Goal: Task Accomplishment & Management: Use online tool/utility

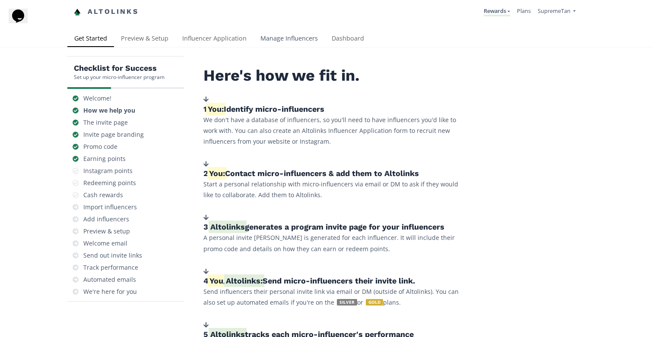
click at [264, 37] on link "Manage Influencers" at bounding box center [289, 39] width 71 height 17
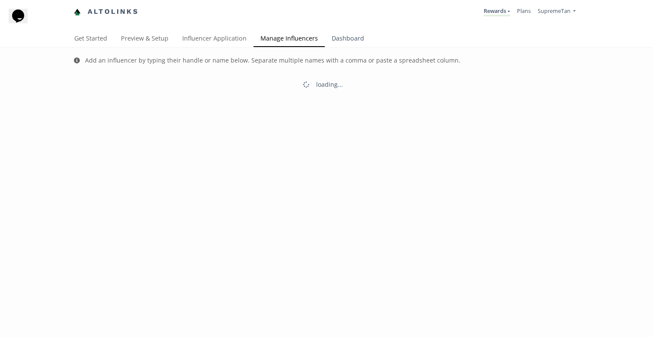
click at [350, 41] on link "Dashboard" at bounding box center [348, 39] width 46 height 17
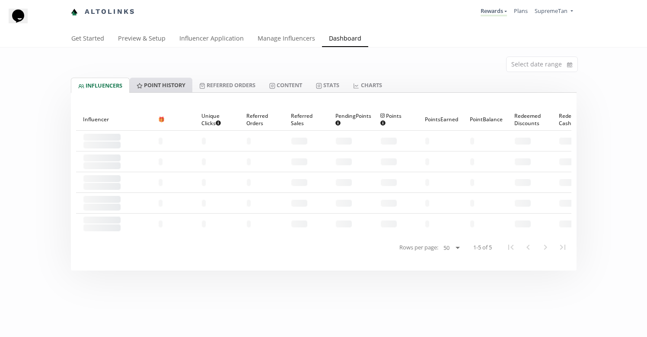
click at [156, 80] on link "Point HISTORY" at bounding box center [161, 85] width 63 height 15
